Goal: Task Accomplishment & Management: Use online tool/utility

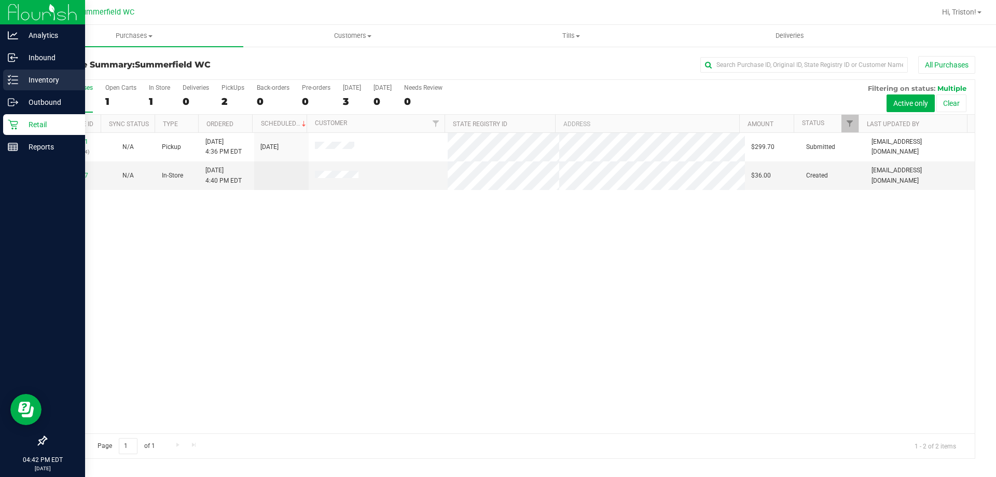
click at [12, 84] on line at bounding box center [15, 84] width 6 height 0
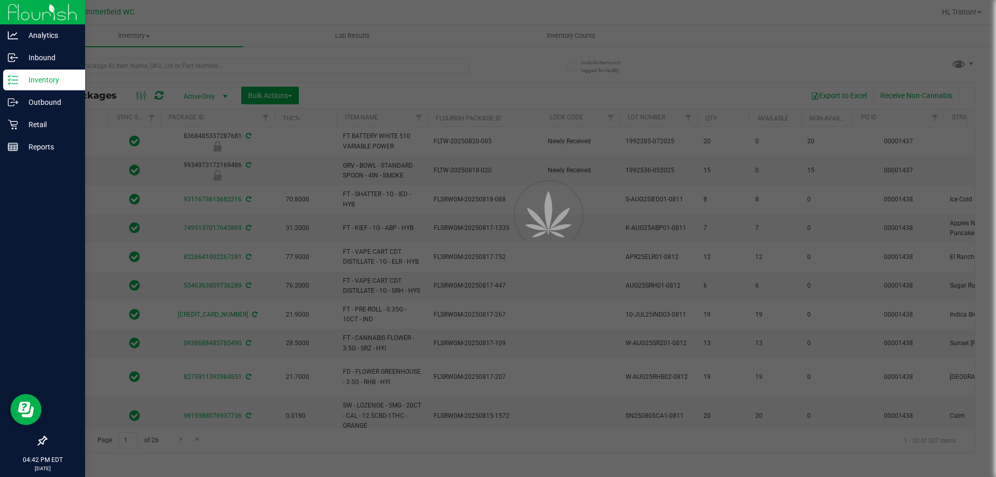
click at [225, 71] on div at bounding box center [498, 238] width 996 height 477
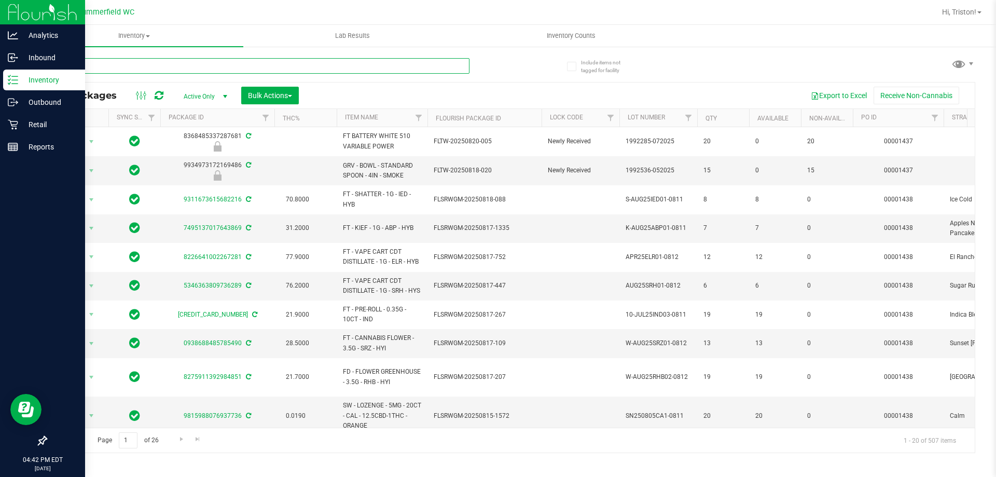
click at [225, 71] on input "text" at bounding box center [258, 66] width 424 height 16
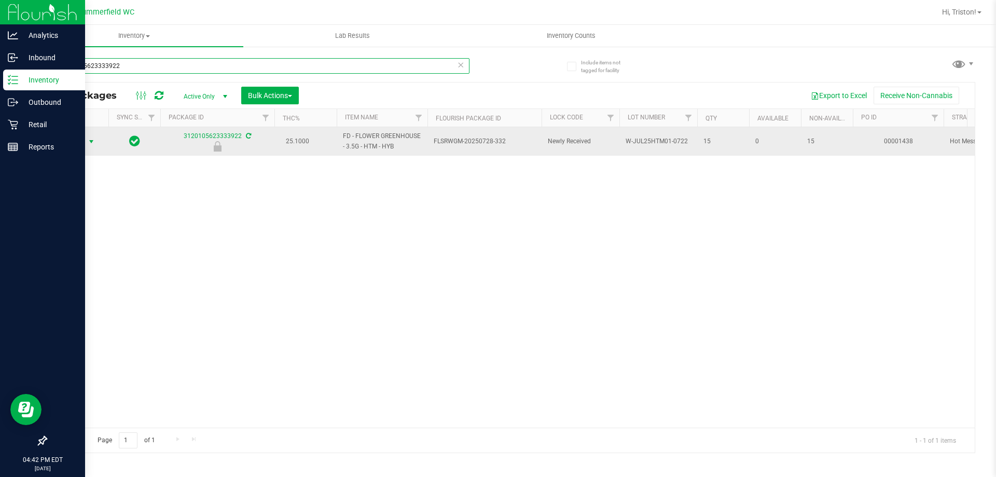
type input "3120105623333922"
click at [84, 139] on span "Action" at bounding box center [71, 141] width 28 height 15
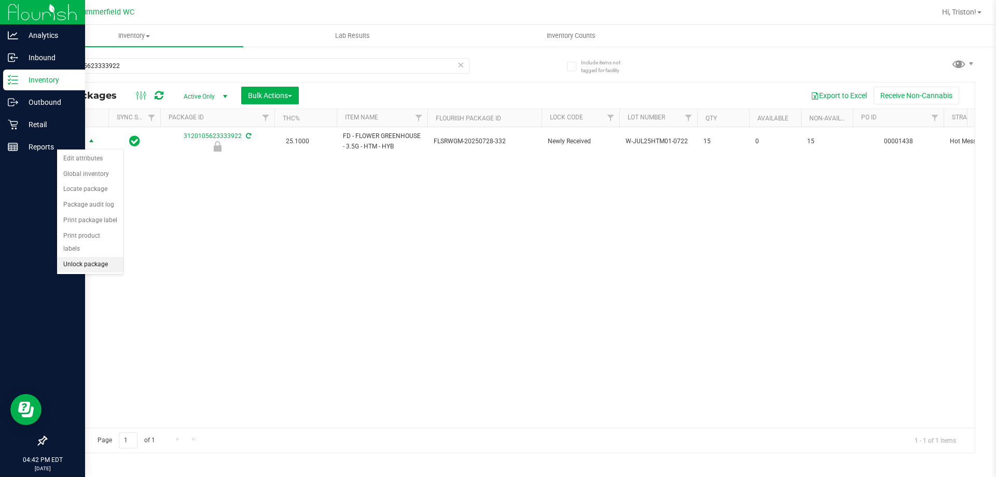
click at [101, 257] on li "Unlock package" at bounding box center [90, 265] width 66 height 16
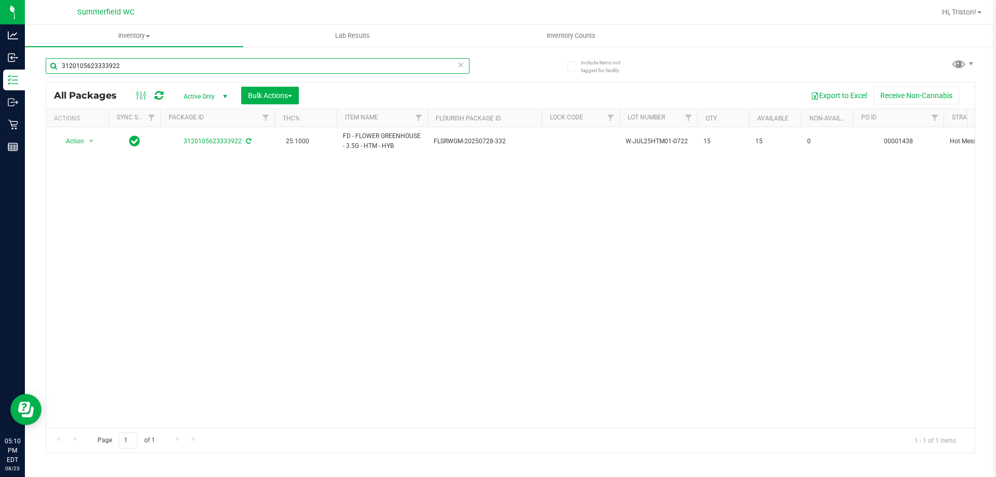
click at [231, 65] on input "3120105623333922" at bounding box center [258, 66] width 424 height 16
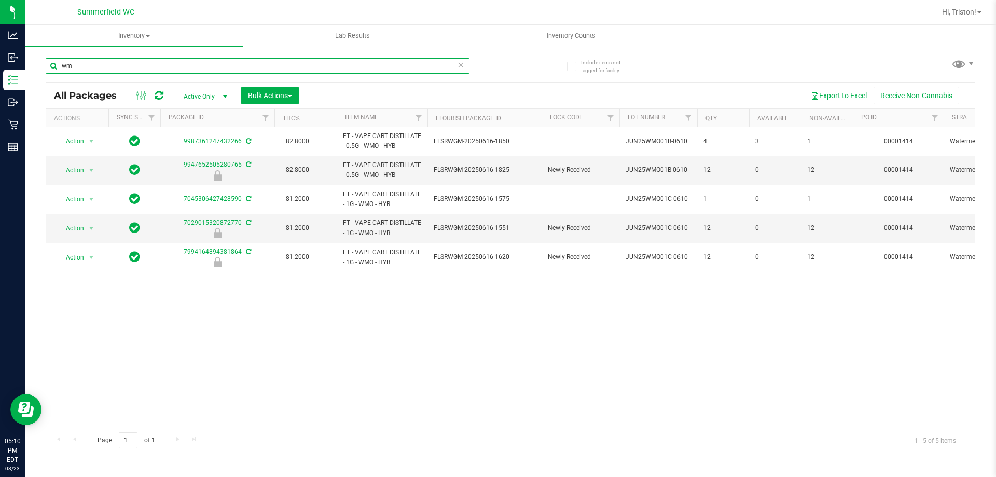
type input "w"
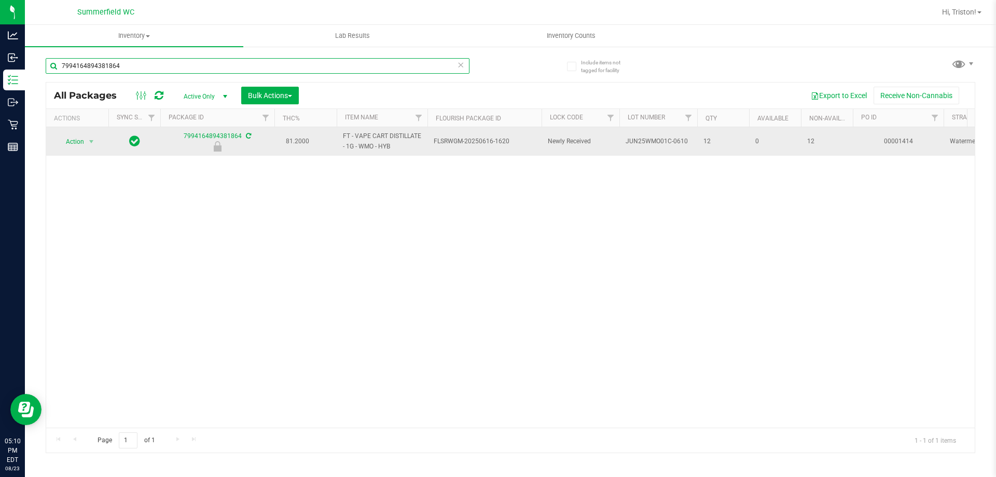
type input "7994164894381864"
click at [81, 139] on span "Action" at bounding box center [71, 141] width 28 height 15
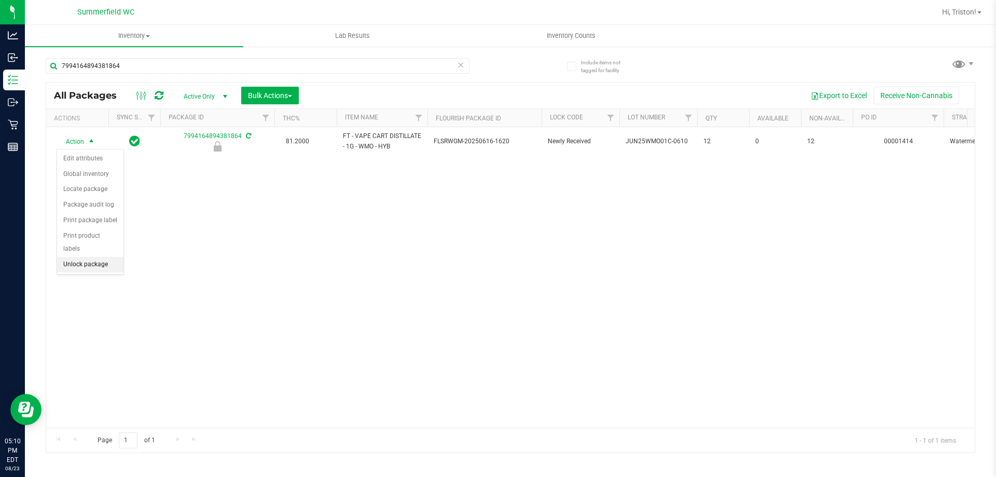
click at [81, 257] on li "Unlock package" at bounding box center [90, 265] width 66 height 16
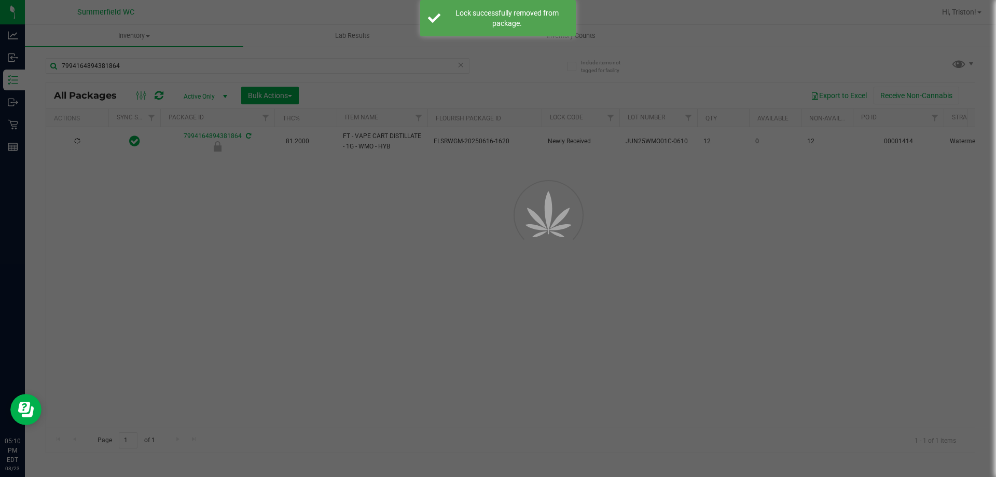
click at [282, 295] on div at bounding box center [498, 238] width 996 height 477
